Goal: Navigation & Orientation: Locate item on page

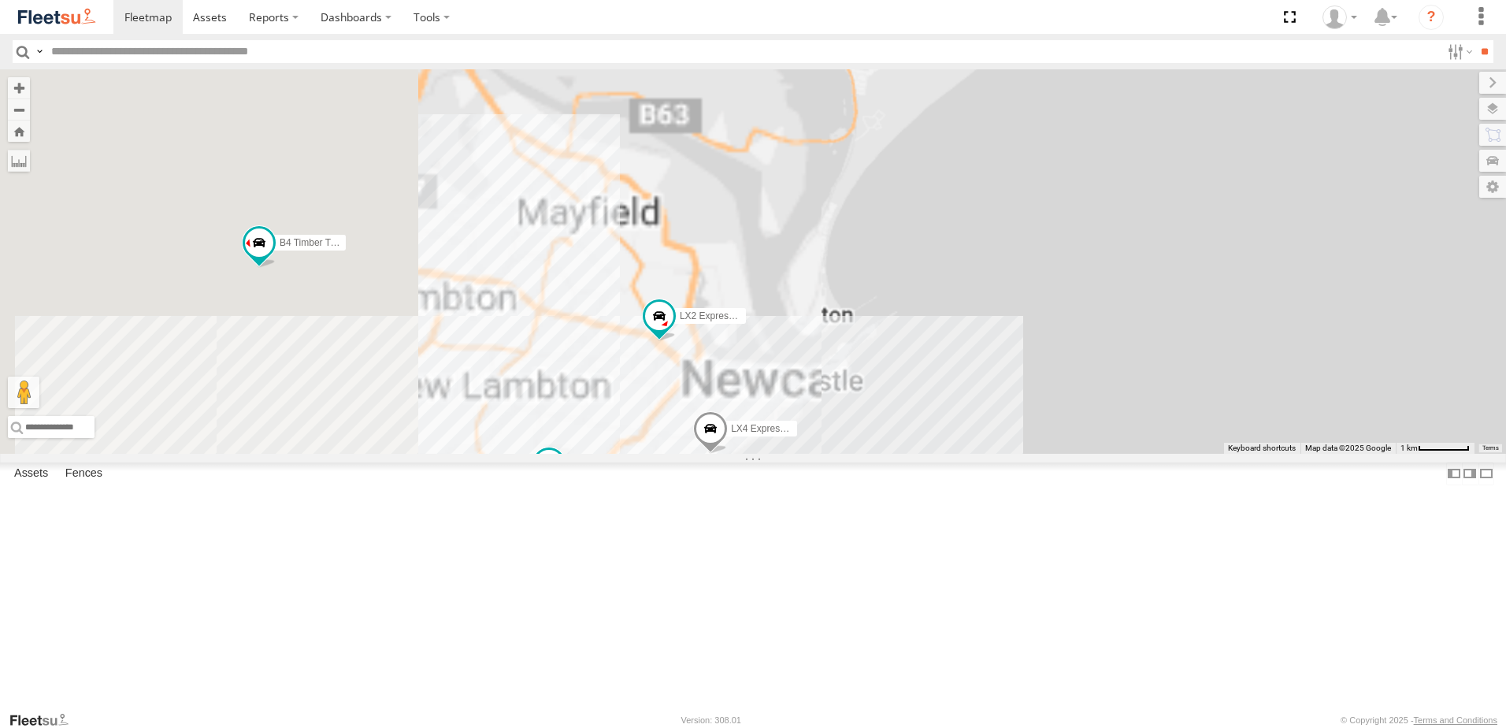
drag, startPoint x: 1283, startPoint y: 540, endPoint x: 1291, endPoint y: 539, distance: 7.9
click at [1291, 454] on div "B4 Timber Truck BX1 Express Ute LX2 Express Ute LX4 Express Ute C4 Timber Truck…" at bounding box center [753, 261] width 1506 height 384
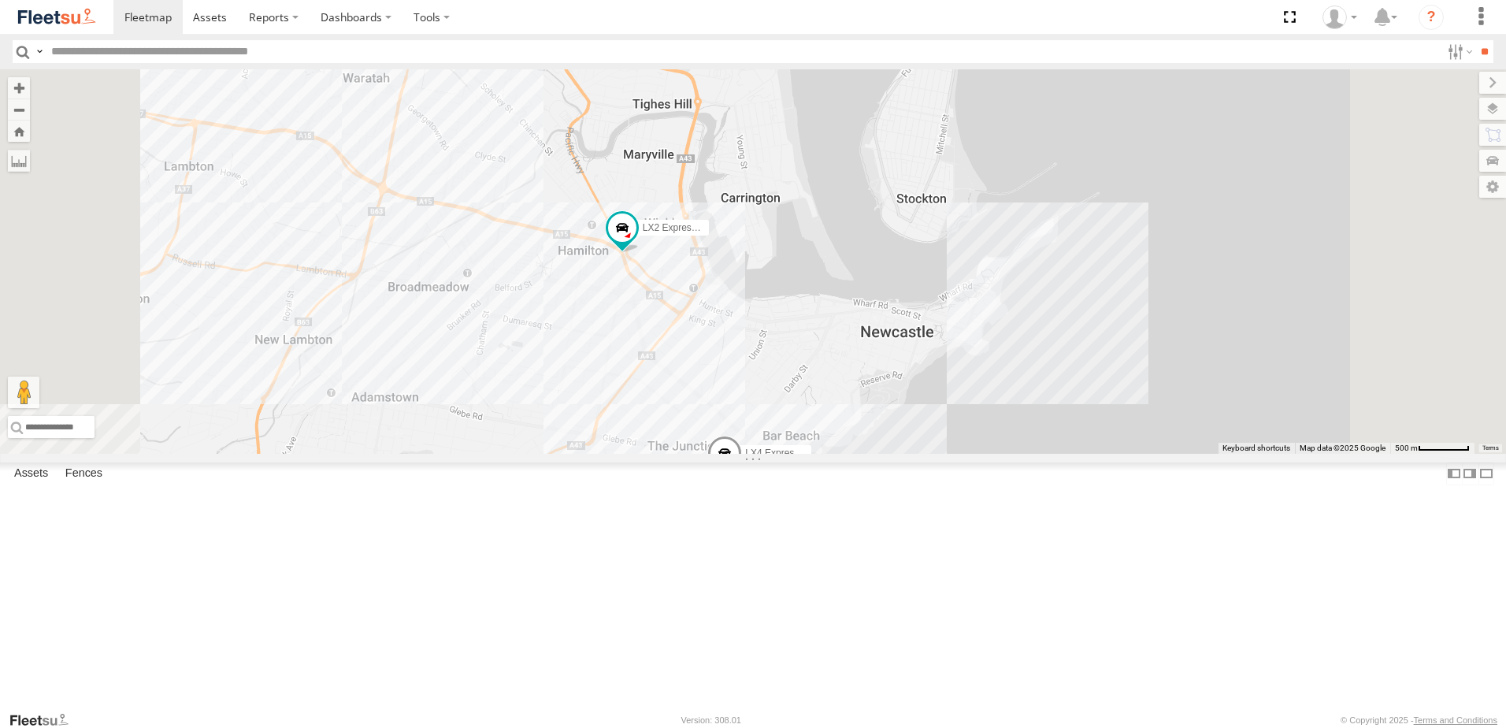
drag, startPoint x: 891, startPoint y: 459, endPoint x: 854, endPoint y: 318, distance: 145.1
click at [854, 318] on div "B4 Timber Truck BX1 Express Ute LX2 Express Ute LX4 Express Ute C4 Timber Truck…" at bounding box center [753, 261] width 1506 height 384
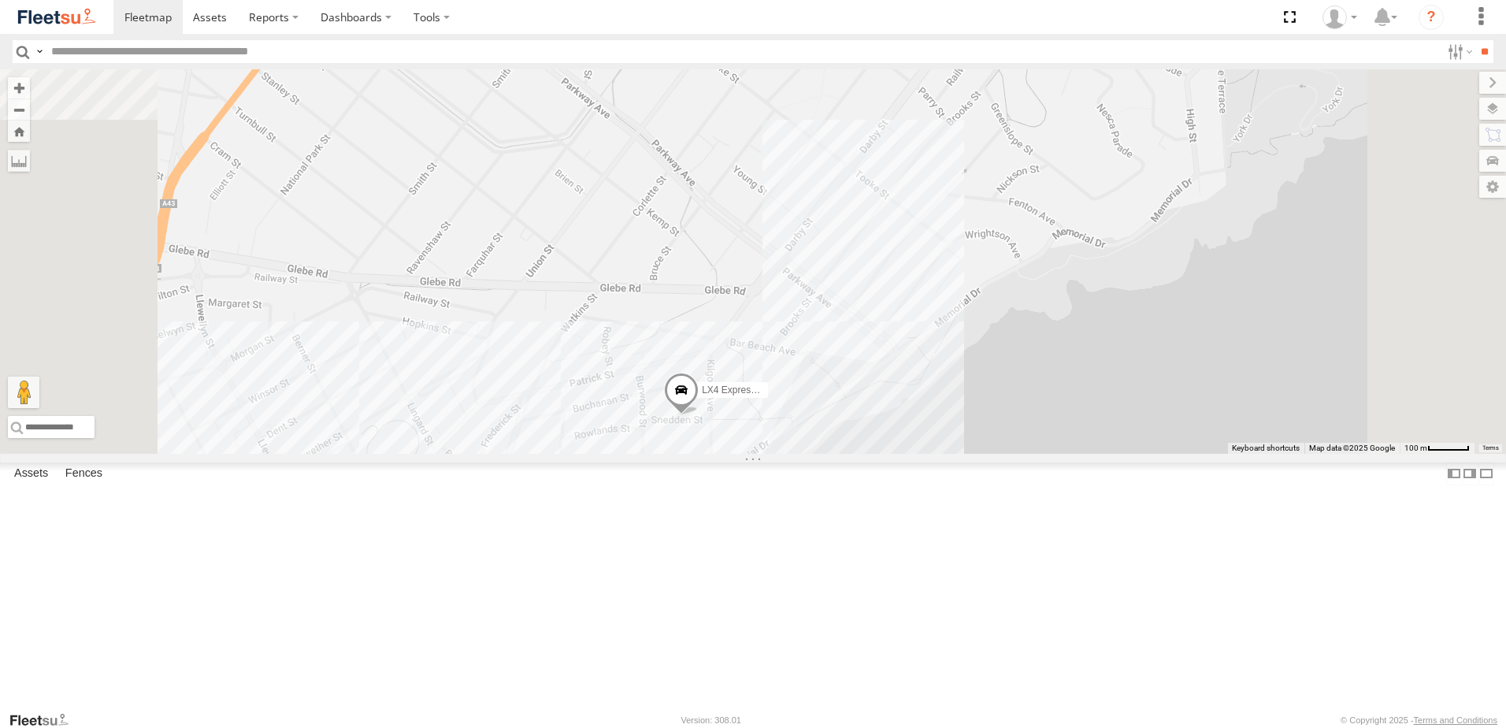
click at [699, 415] on span at bounding box center [681, 394] width 35 height 43
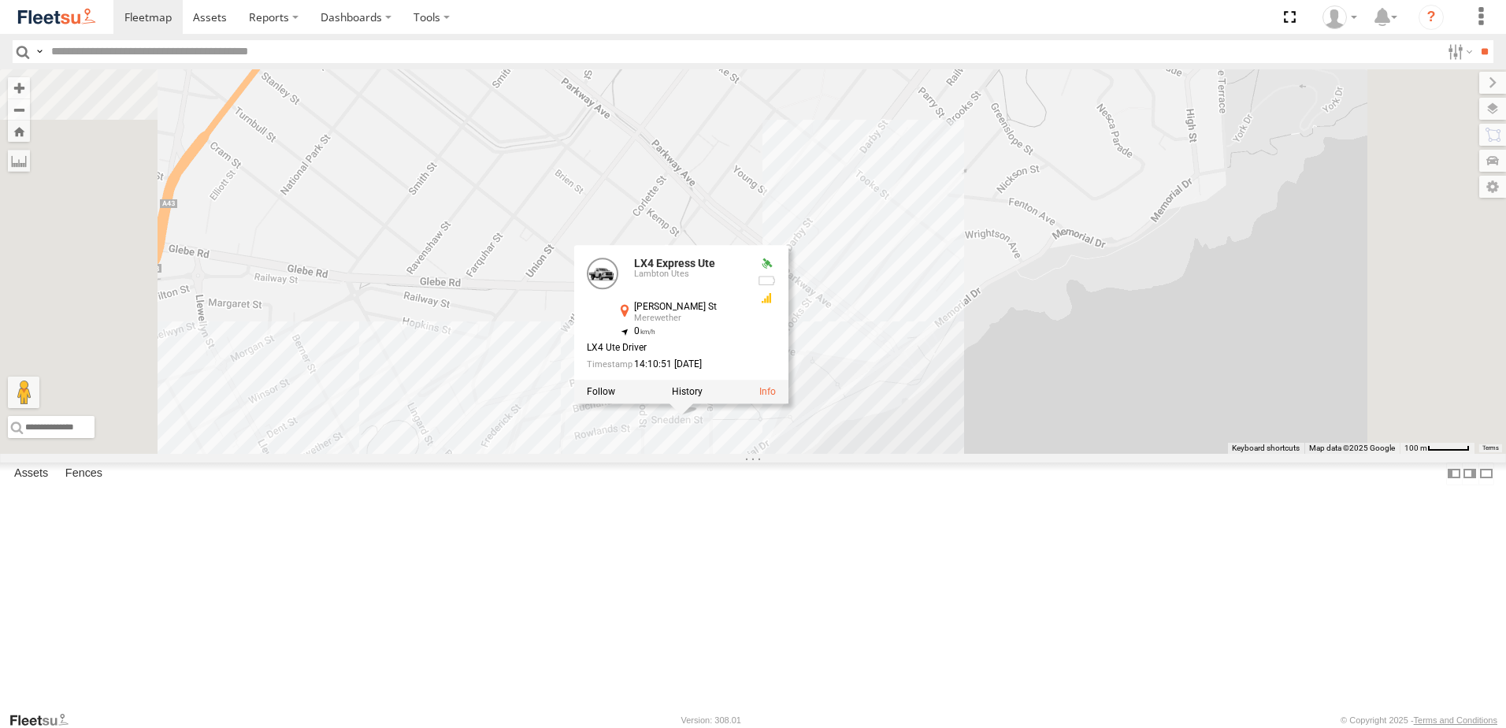
click at [954, 454] on div "B4 Timber Truck BX1 Express Ute LX2 Express Ute LX4 Express Ute C4 Timber Truck…" at bounding box center [753, 261] width 1506 height 384
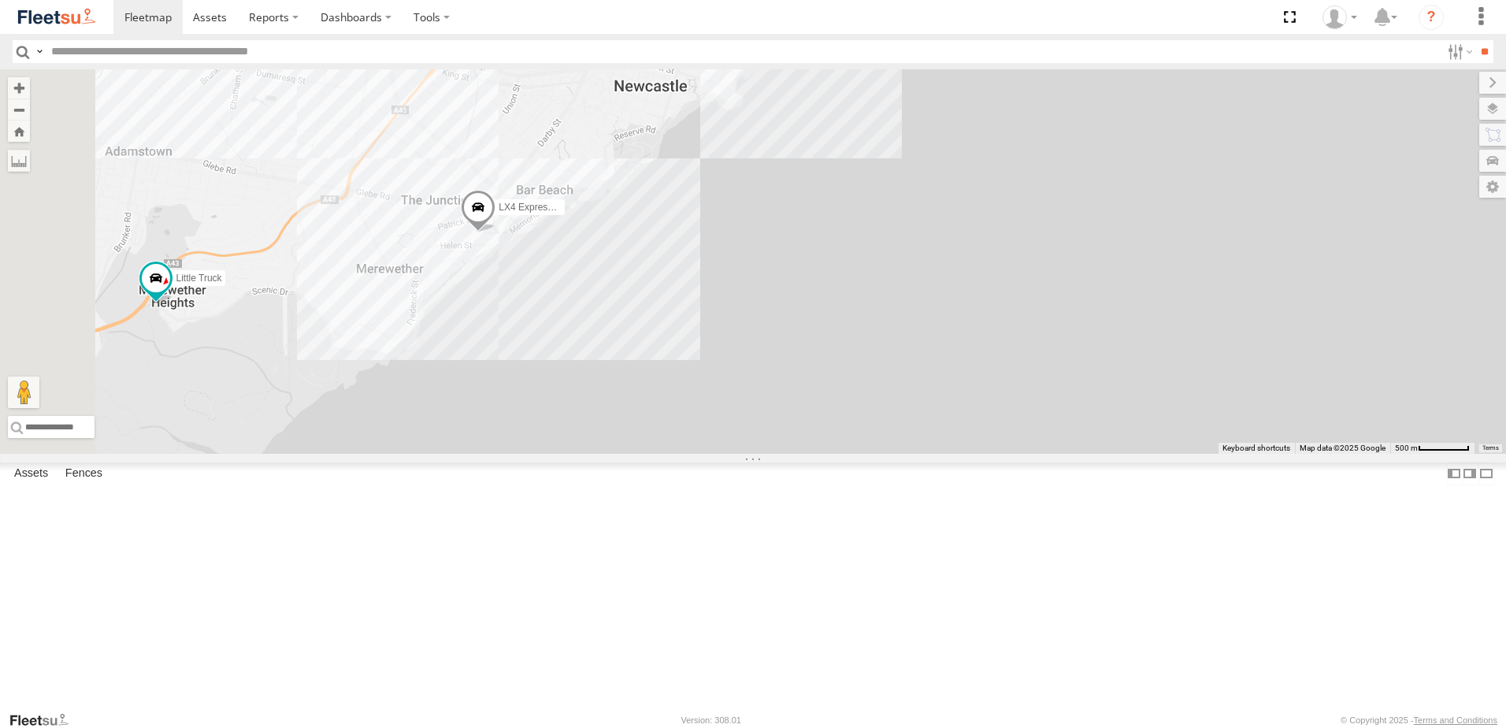
drag, startPoint x: 612, startPoint y: 305, endPoint x: 775, endPoint y: 417, distance: 197.8
click at [775, 417] on div "B4 Timber Truck BX1 Express Ute LX2 Express Ute LX4 Express Ute C4 Timber Truck…" at bounding box center [753, 261] width 1506 height 384
